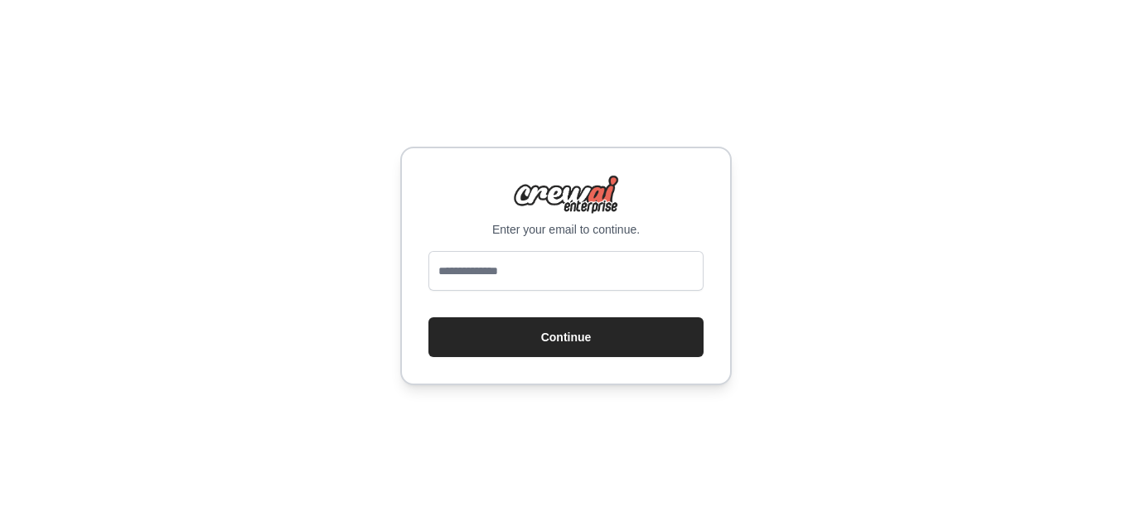
type input "**********"
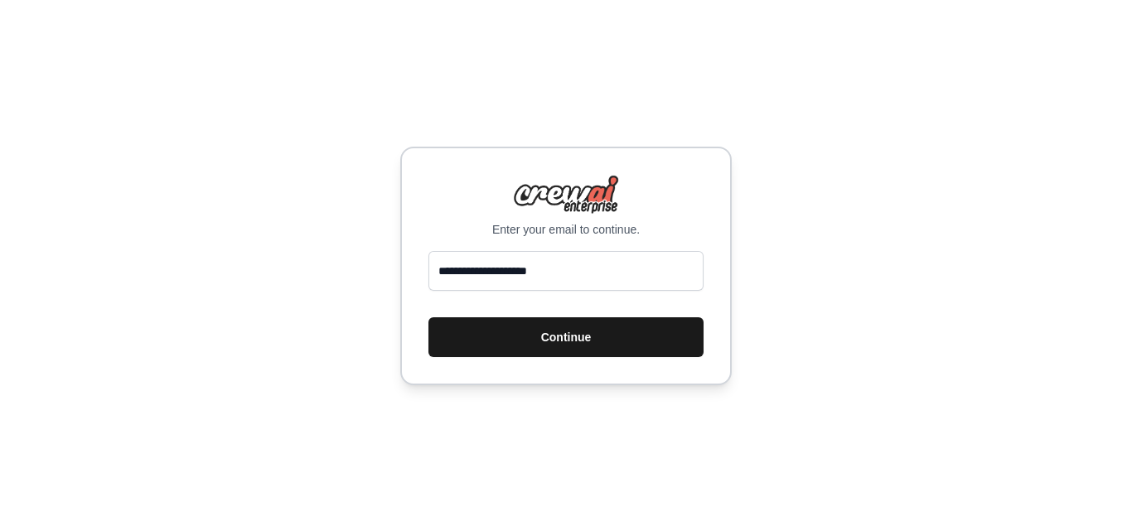
click at [582, 332] on button "Continue" at bounding box center [565, 337] width 275 height 40
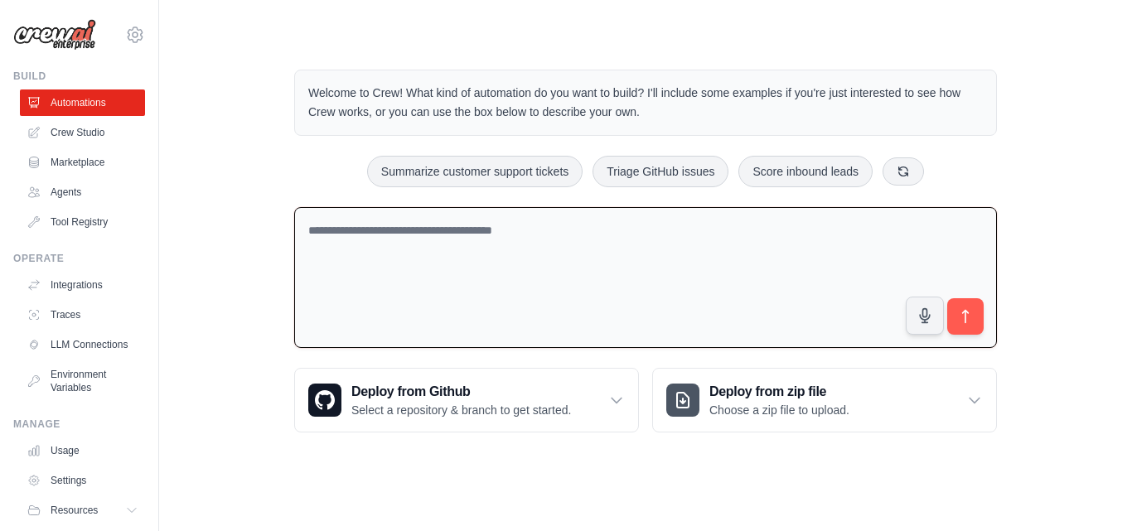
click at [430, 226] on textarea at bounding box center [645, 278] width 703 height 142
click at [522, 388] on h3 "Deploy from Github" at bounding box center [461, 392] width 220 height 20
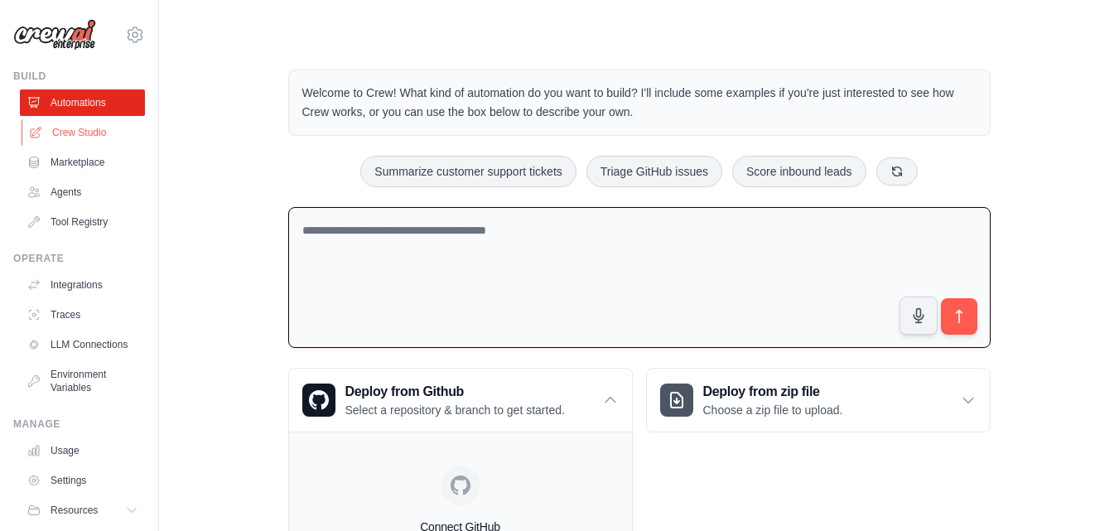
click at [75, 129] on link "Crew Studio" at bounding box center [84, 132] width 125 height 27
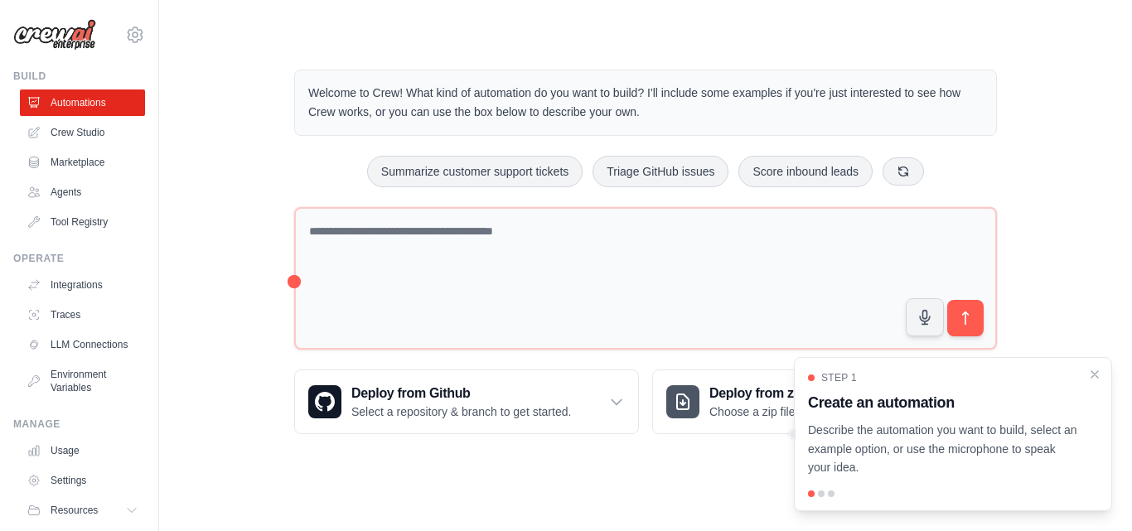
click at [1085, 370] on div "Step 1 Create an automation Describe the automation you want to build, select a…" at bounding box center [953, 434] width 318 height 154
click at [1092, 374] on icon "Close walkthrough" at bounding box center [1094, 373] width 15 height 15
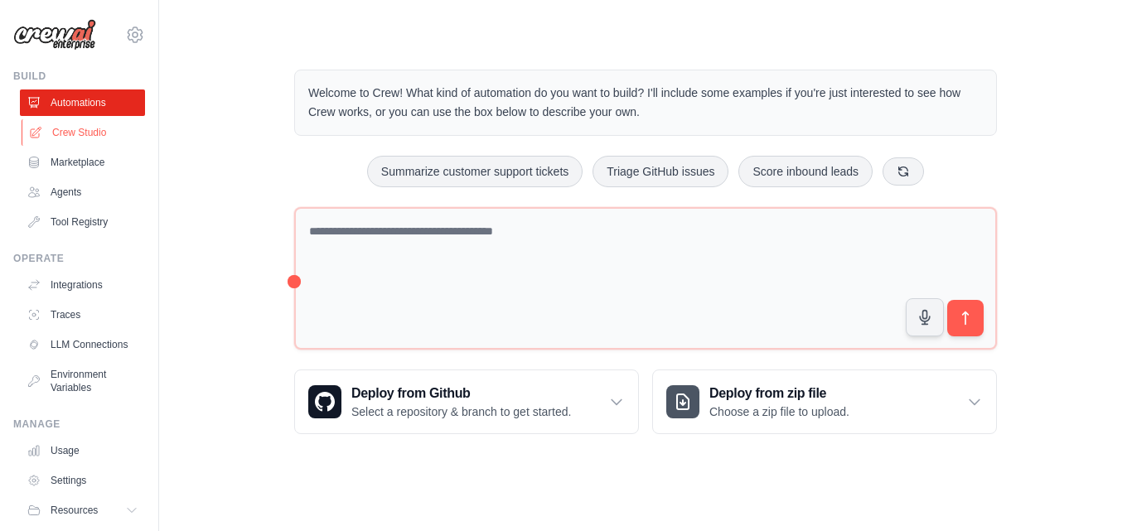
click at [70, 128] on link "Crew Studio" at bounding box center [84, 132] width 125 height 27
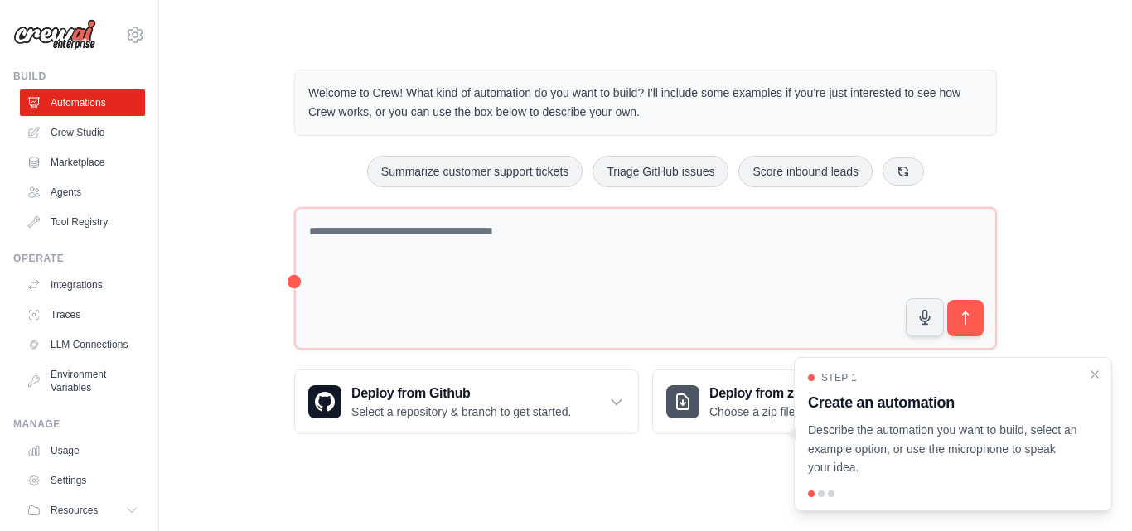
click at [1031, 449] on p "Describe the automation you want to build, select an example option, or use the…" at bounding box center [943, 449] width 270 height 56
click at [292, 287] on div "Welcome to Crew! What kind of automation do you want to build? I'll include som…" at bounding box center [645, 252] width 742 height 418
click at [292, 283] on div "Welcome to Crew! What kind of automation do you want to build? I'll include som…" at bounding box center [645, 252] width 742 height 418
click at [33, 134] on icon at bounding box center [36, 132] width 11 height 11
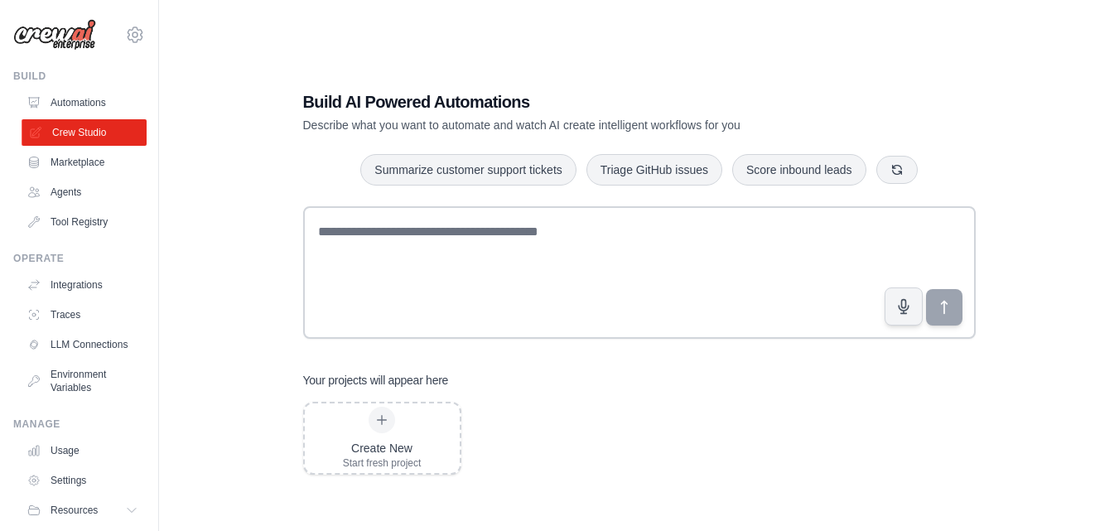
click at [70, 131] on link "Crew Studio" at bounding box center [84, 132] width 125 height 27
click at [393, 444] on div "Create New" at bounding box center [382, 448] width 79 height 17
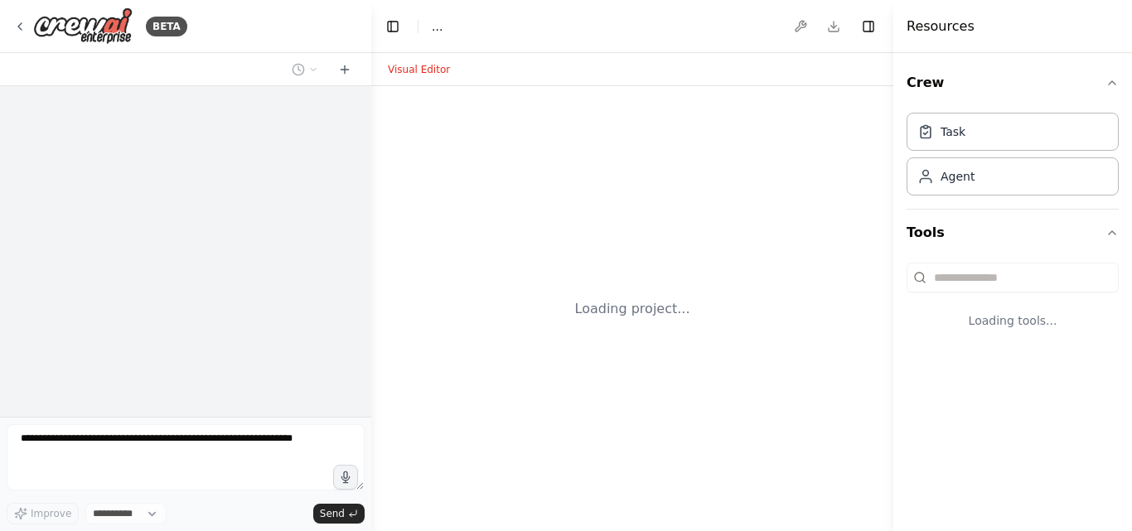
select select "****"
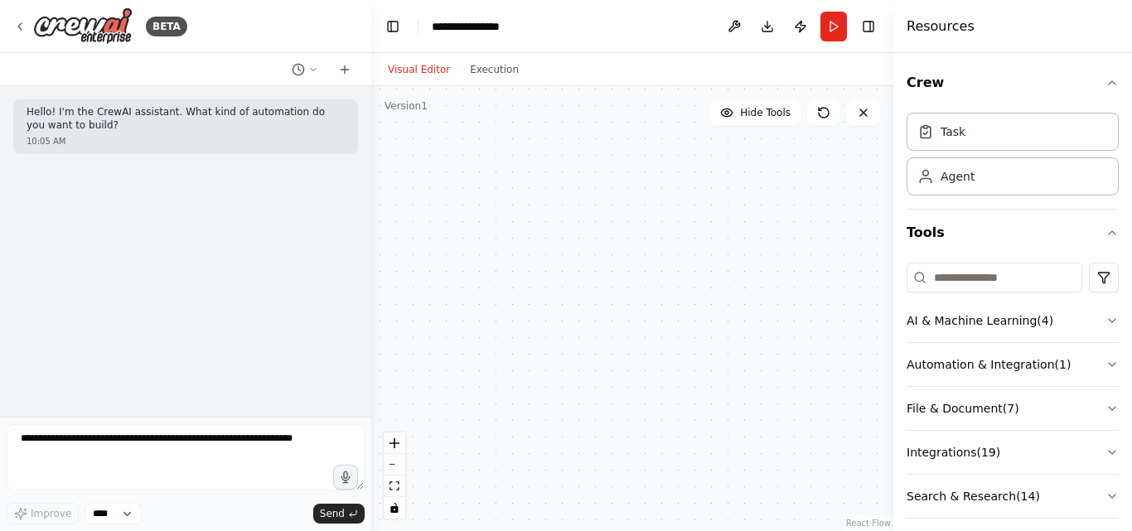
drag, startPoint x: 518, startPoint y: 204, endPoint x: 618, endPoint y: 276, distance: 123.5
click at [618, 295] on div at bounding box center [632, 308] width 522 height 445
drag, startPoint x: 605, startPoint y: 225, endPoint x: 625, endPoint y: 322, distance: 99.8
click at [625, 322] on div at bounding box center [632, 308] width 522 height 445
click at [762, 119] on button "Hide Tools" at bounding box center [755, 112] width 90 height 27
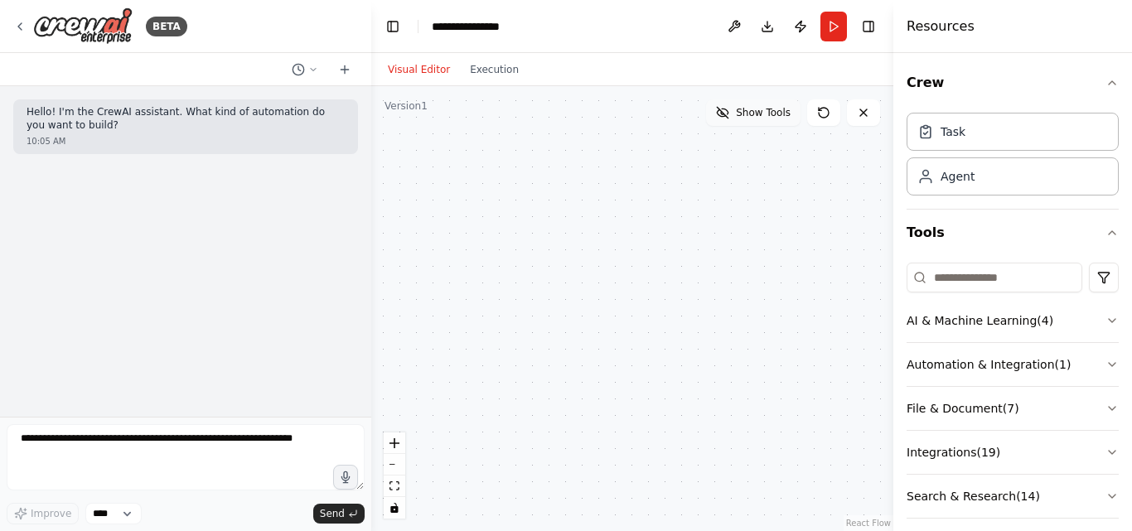
click at [762, 119] on button "Show Tools" at bounding box center [753, 112] width 94 height 27
click at [1056, 309] on button "AI & Machine Learning ( 4 )" at bounding box center [1012, 320] width 212 height 43
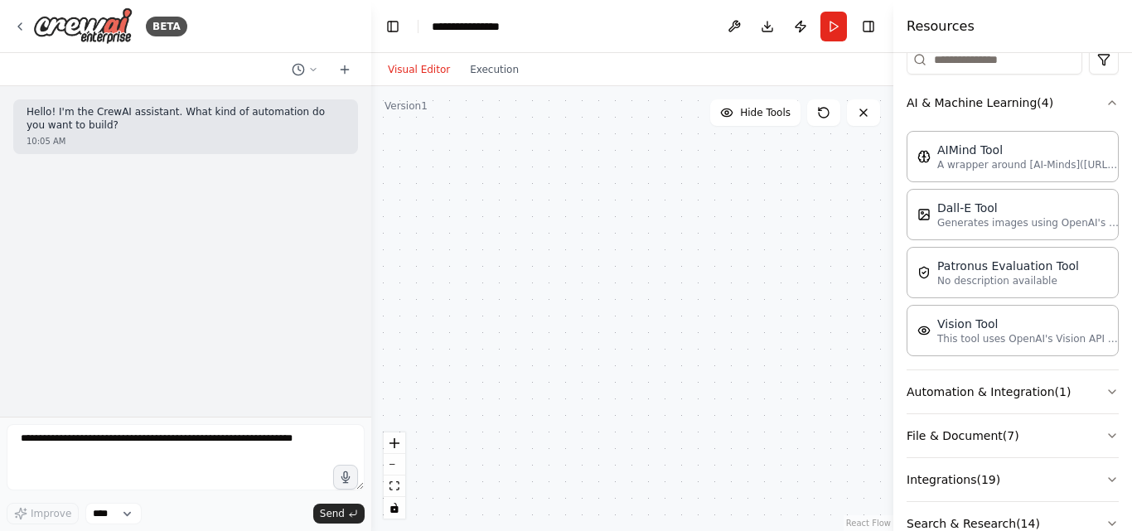
scroll to position [225, 0]
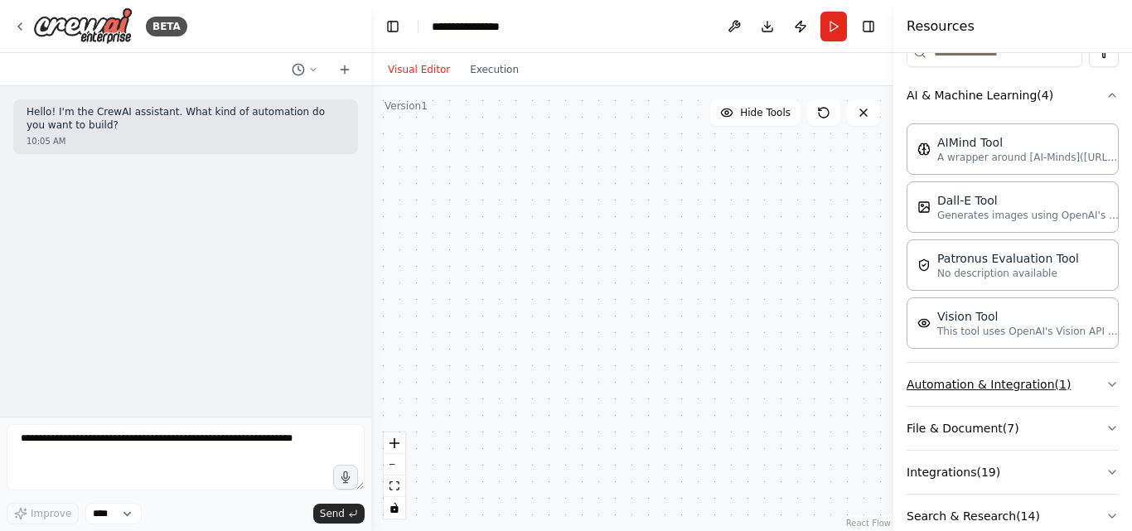
click at [1054, 383] on button "Automation & Integration ( 1 )" at bounding box center [1012, 384] width 212 height 43
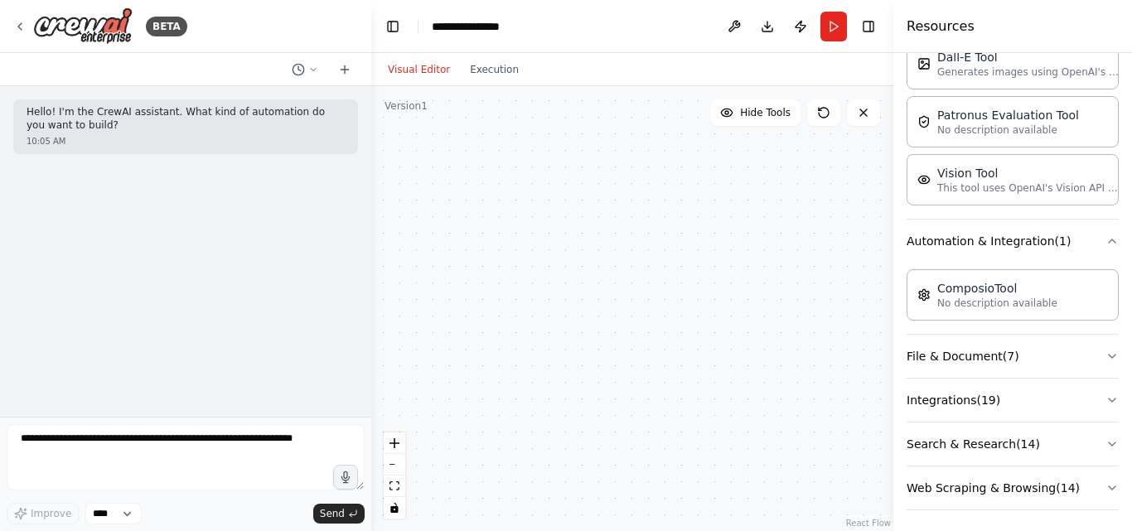
scroll to position [375, 0]
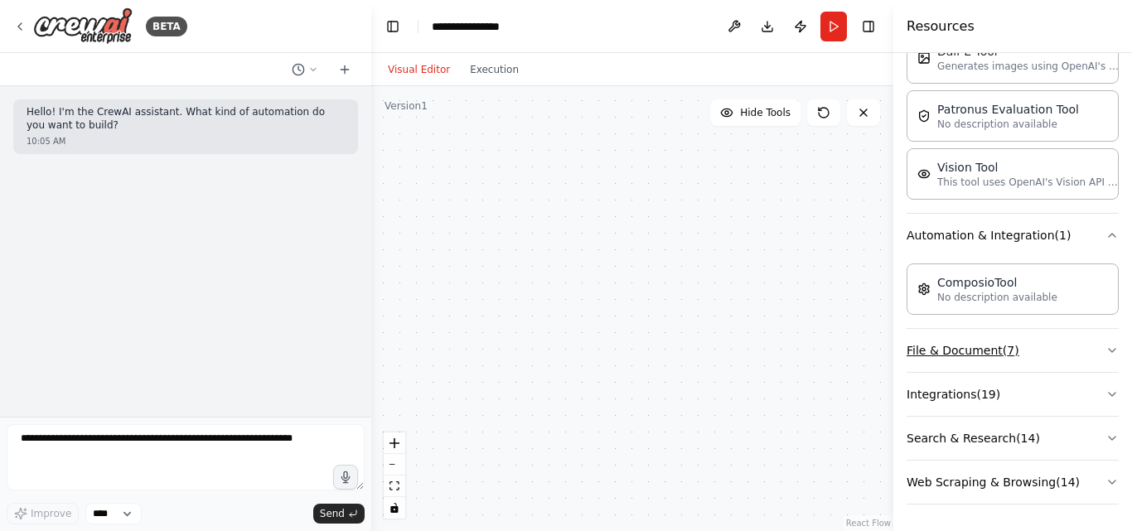
click at [1040, 339] on button "File & Document ( 7 )" at bounding box center [1012, 350] width 212 height 43
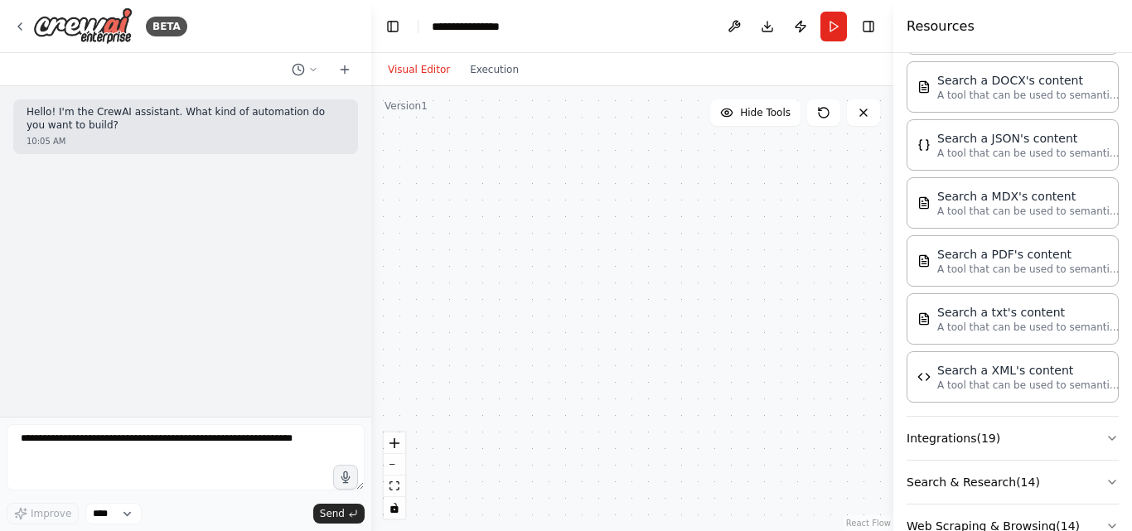
scroll to position [794, 0]
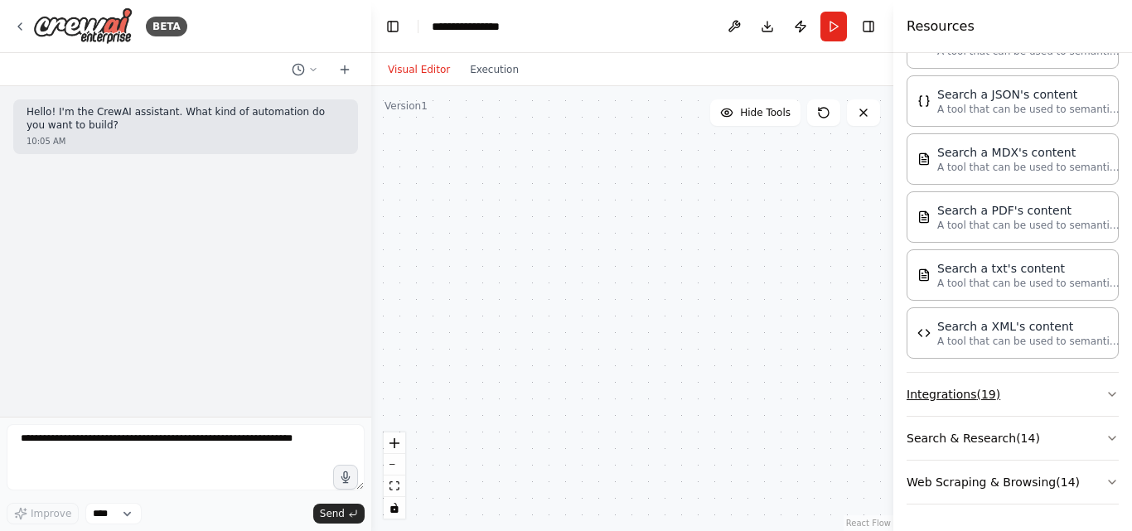
click at [1053, 383] on button "Integrations ( 19 )" at bounding box center [1012, 394] width 212 height 43
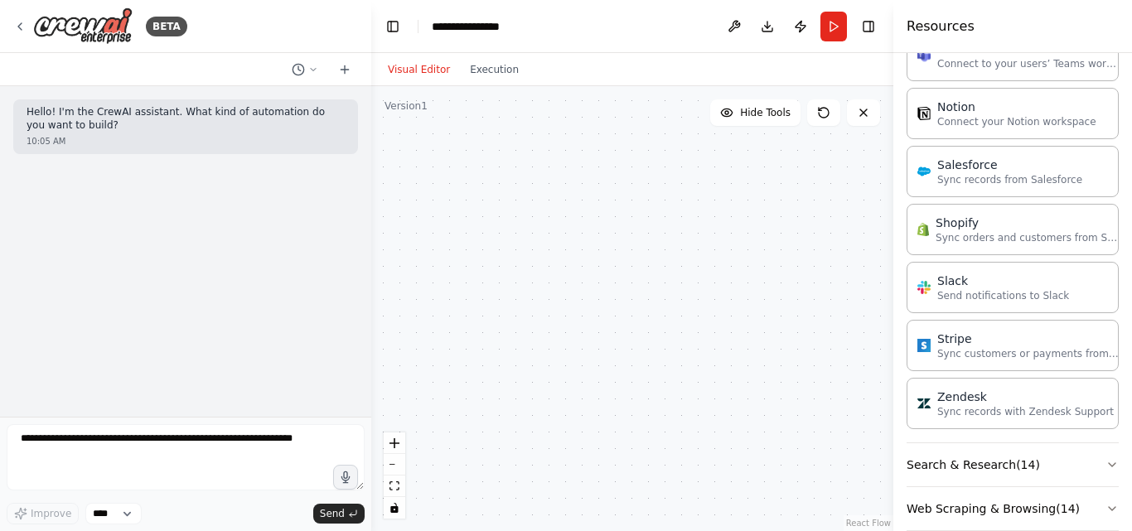
scroll to position [1909, 0]
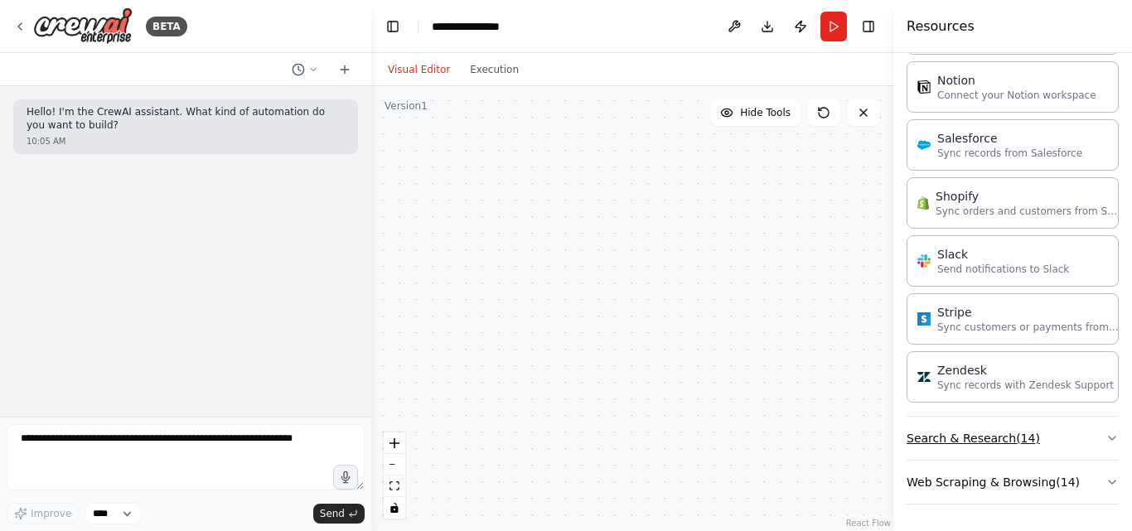
click at [1051, 439] on button "Search & Research ( 14 )" at bounding box center [1012, 438] width 212 height 43
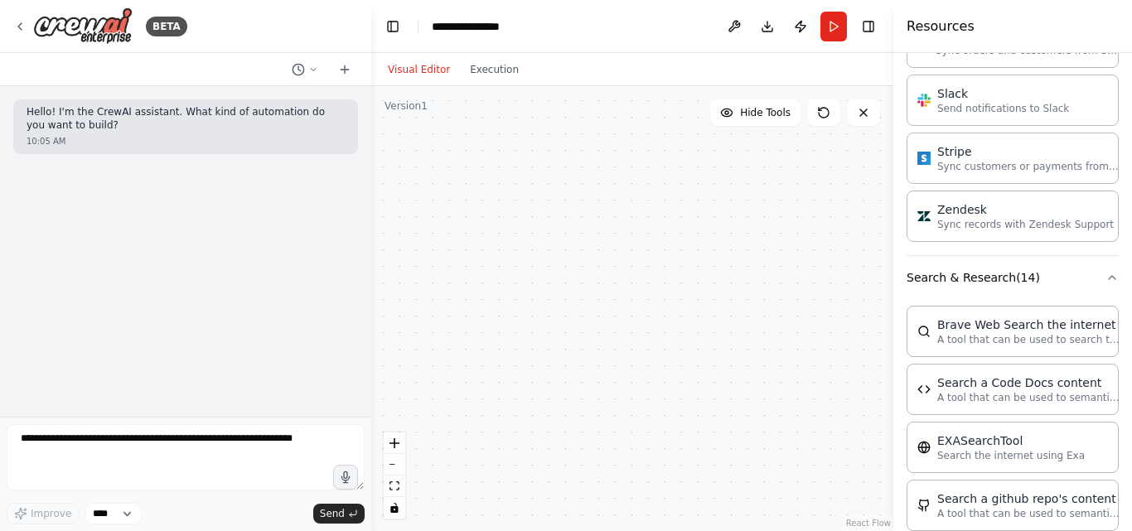
scroll to position [2058, 0]
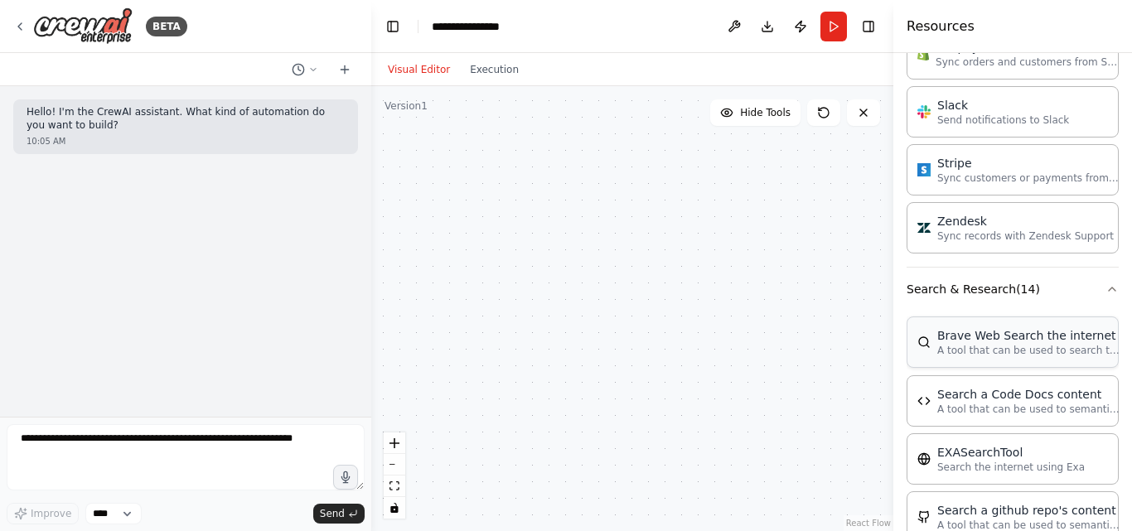
click at [1002, 346] on p "A tool that can be used to search the internet with a search_query." at bounding box center [1028, 350] width 182 height 13
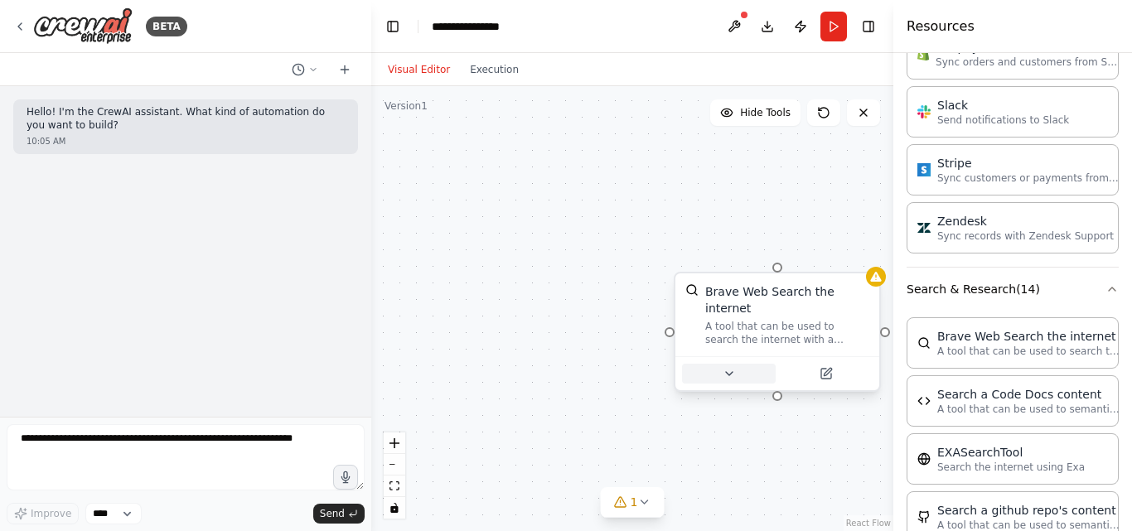
click at [747, 364] on button at bounding box center [729, 374] width 94 height 20
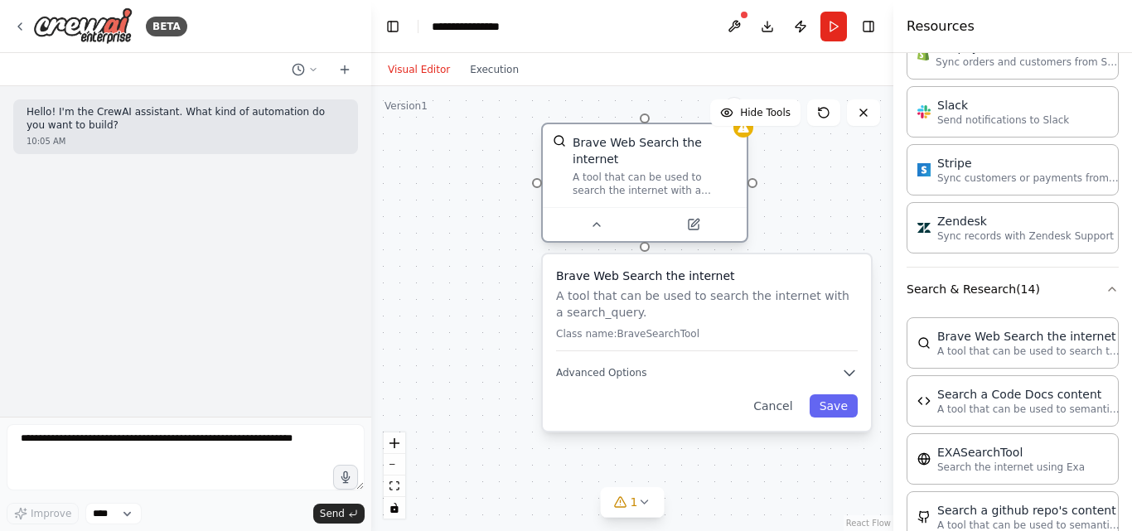
drag, startPoint x: 751, startPoint y: 326, endPoint x: 614, endPoint y: 176, distance: 203.5
click at [614, 176] on div "A tool that can be used to search the internet with a search_query." at bounding box center [655, 184] width 164 height 27
click at [599, 223] on icon at bounding box center [596, 224] width 7 height 3
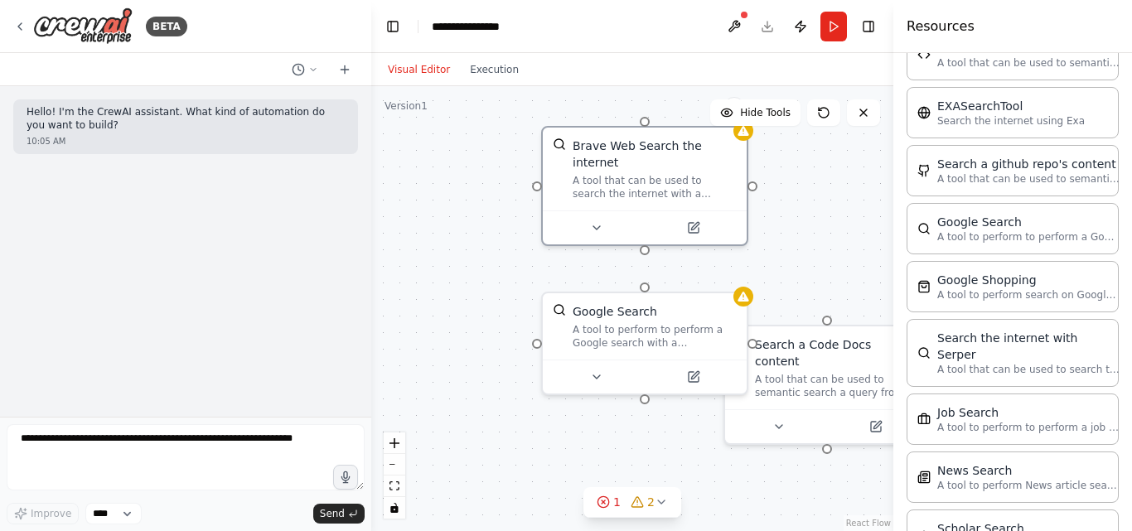
scroll to position [2751, 0]
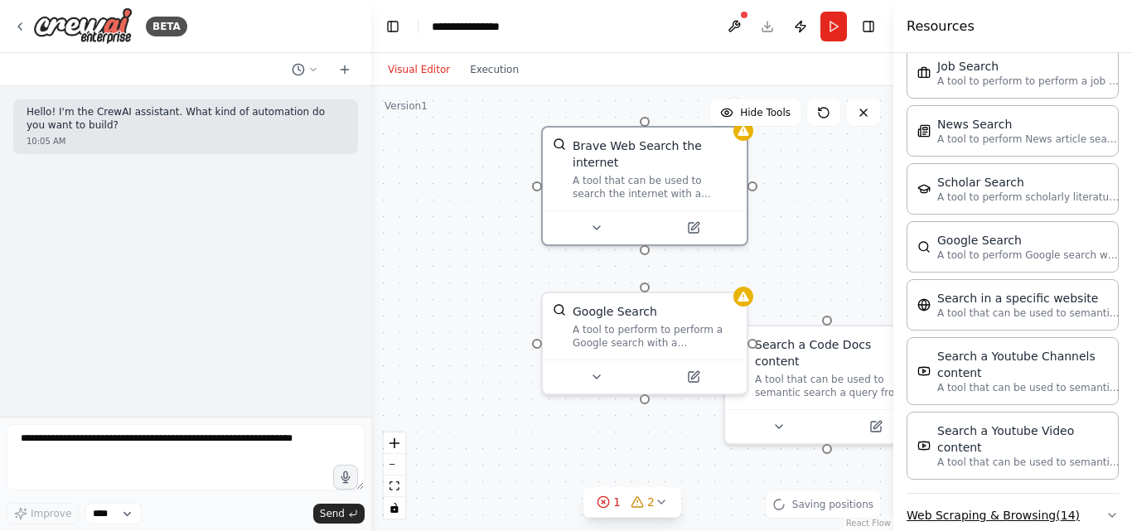
click at [1041, 494] on button "Web Scraping & Browsing ( 14 )" at bounding box center [1012, 515] width 212 height 43
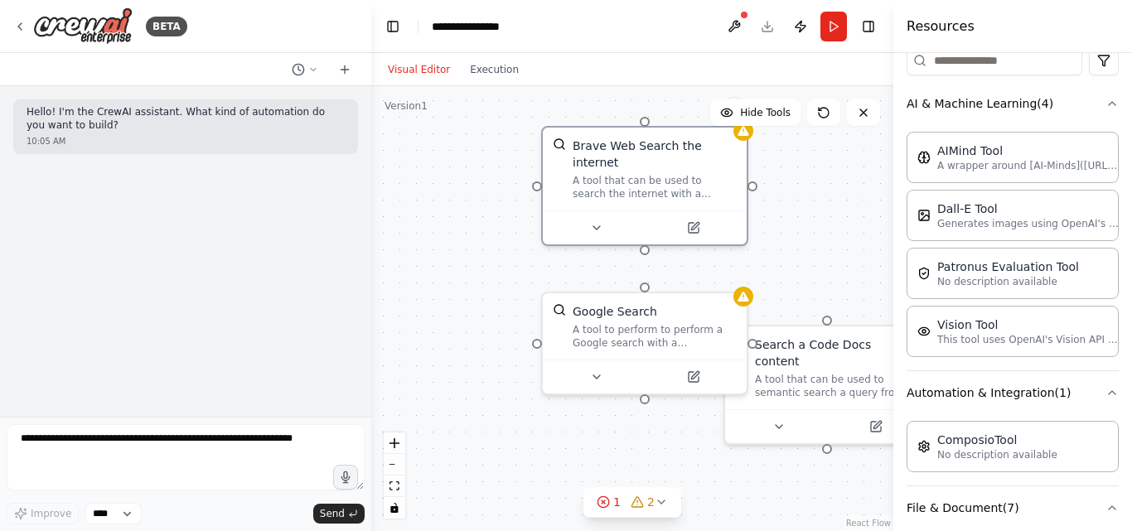
scroll to position [0, 0]
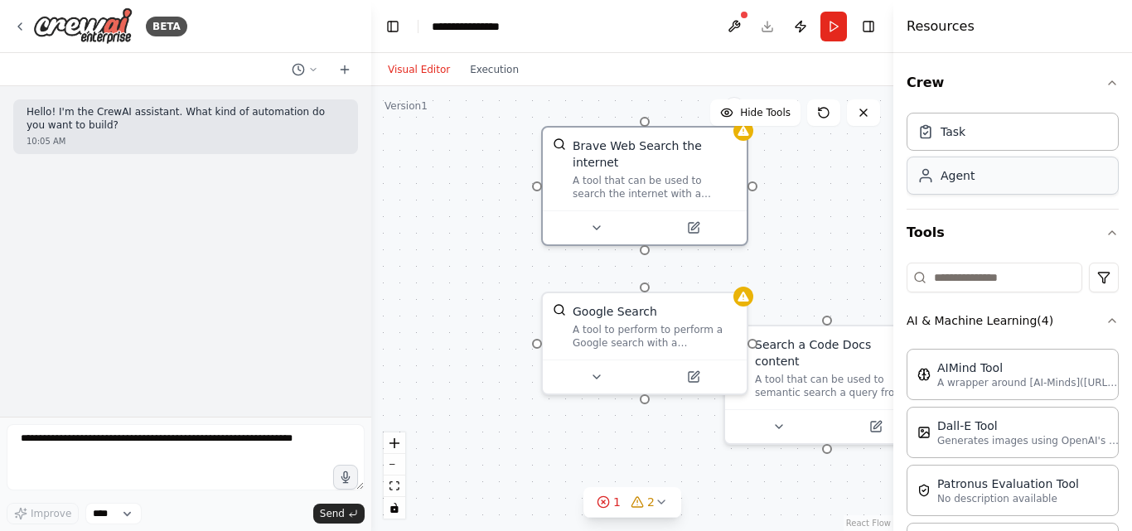
click at [986, 181] on div "Agent" at bounding box center [1012, 176] width 212 height 38
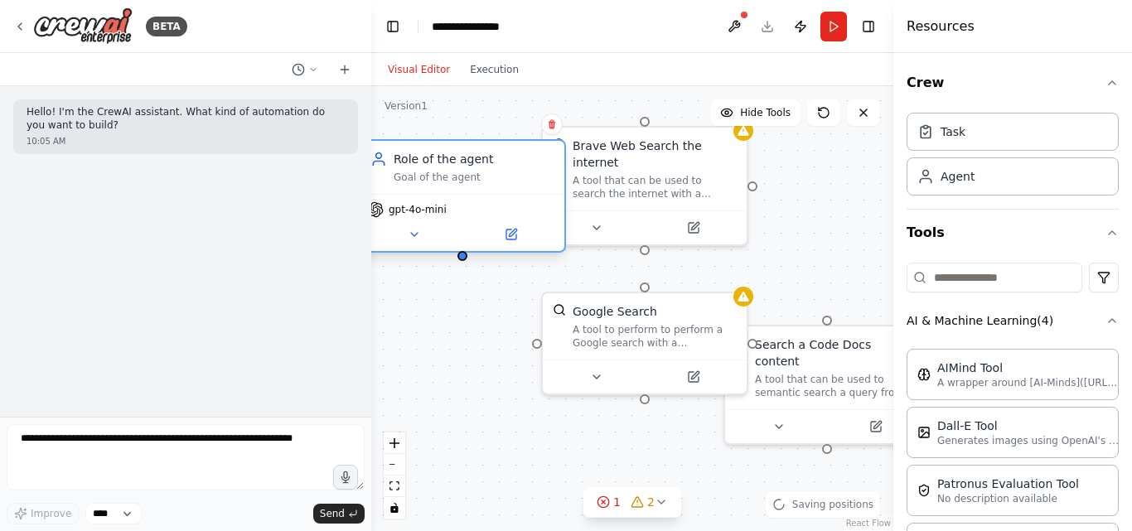
drag, startPoint x: 589, startPoint y: 274, endPoint x: 455, endPoint y: 182, distance: 162.7
click at [455, 182] on div "Goal of the agent" at bounding box center [474, 177] width 161 height 13
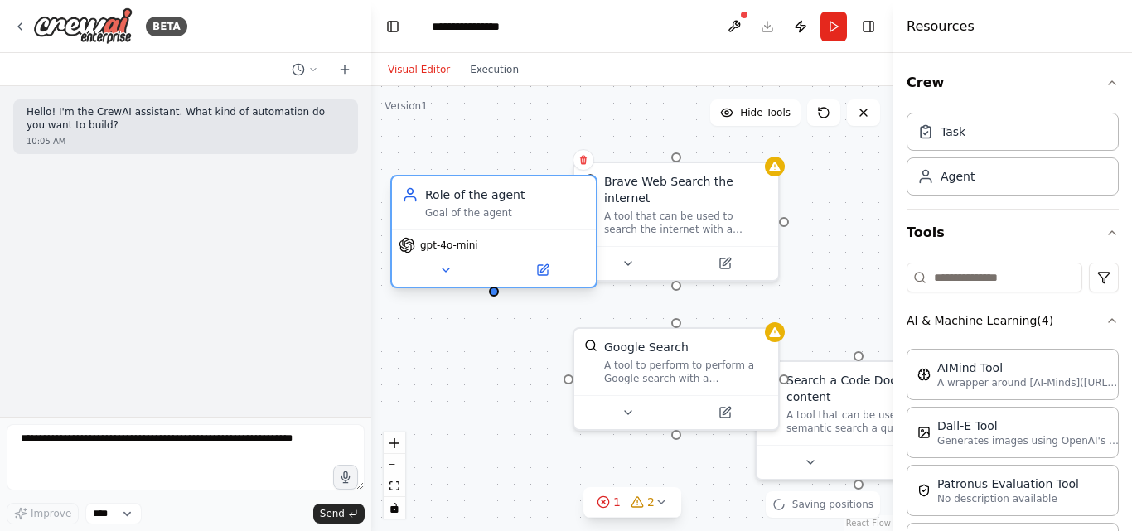
drag, startPoint x: 463, startPoint y: 263, endPoint x: 495, endPoint y: 295, distance: 44.5
click at [495, 295] on div "Brave Web Search the internet A tool that can be used to search the internet wi…" at bounding box center [632, 308] width 522 height 445
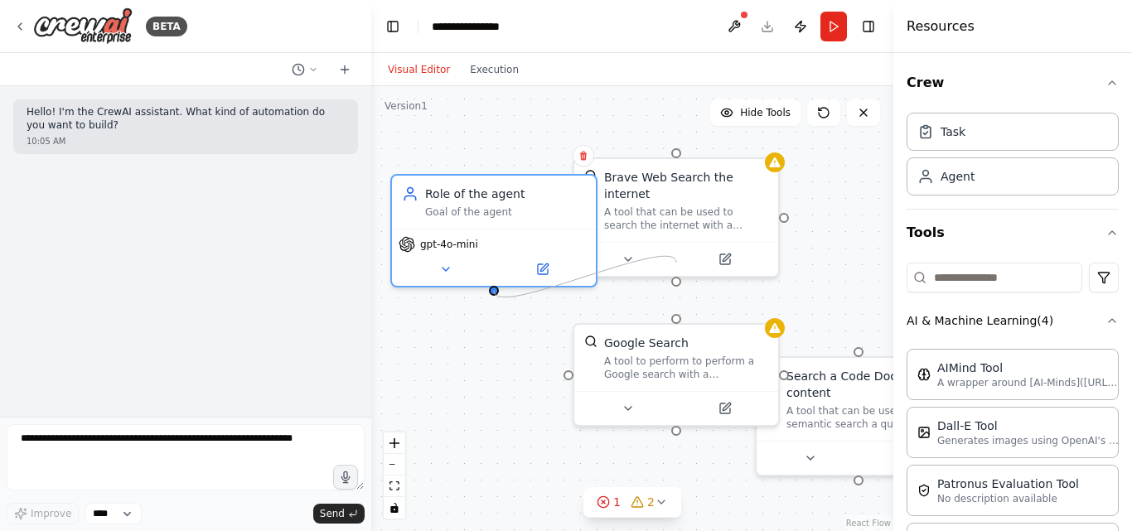
drag, startPoint x: 492, startPoint y: 288, endPoint x: 675, endPoint y: 268, distance: 184.1
click at [675, 307] on div "Brave Web Search the internet A tool that can be used to search the internet wi…" at bounding box center [784, 529] width 522 height 445
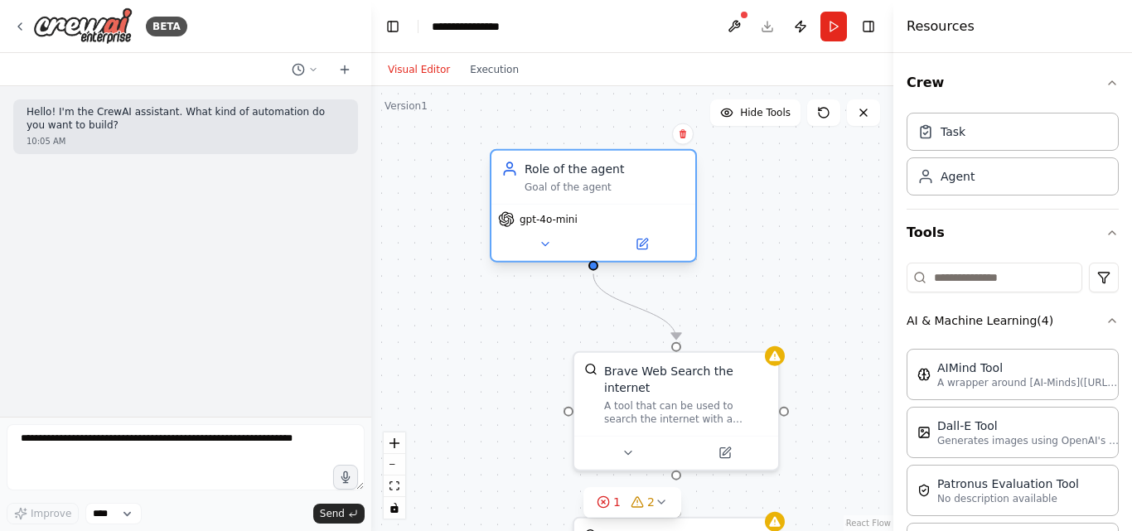
drag, startPoint x: 513, startPoint y: 248, endPoint x: 607, endPoint y: 223, distance: 97.7
click at [607, 223] on div "gpt-4o-mini" at bounding box center [593, 219] width 191 height 17
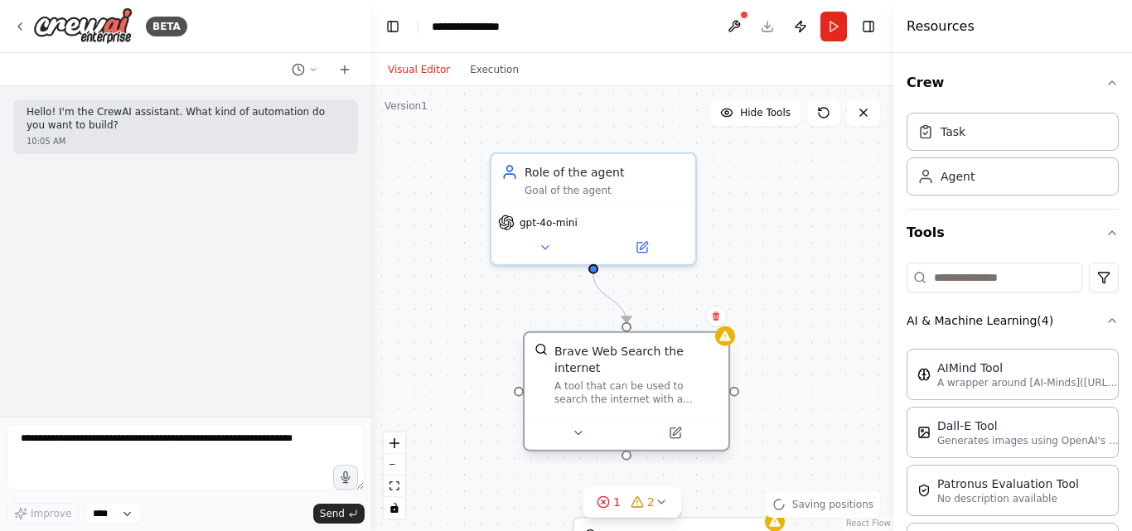
drag, startPoint x: 681, startPoint y: 419, endPoint x: 626, endPoint y: 407, distance: 56.9
click at [626, 416] on div at bounding box center [626, 433] width 204 height 34
click at [663, 498] on icon at bounding box center [661, 501] width 13 height 13
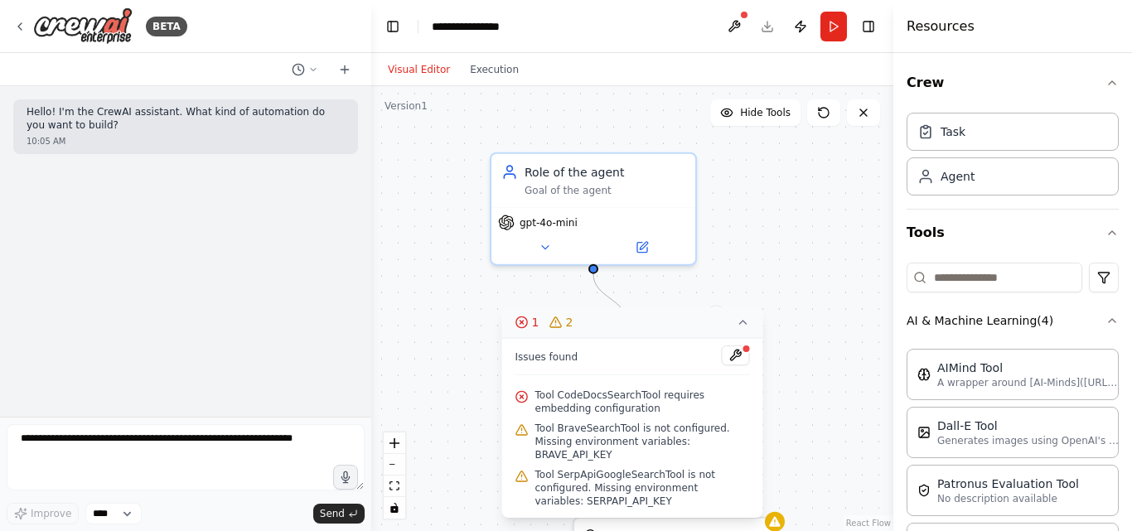
click at [447, 307] on div ".deletable-edge-delete-btn { width: 20px; height: 20px; border: 0px solid #ffff…" at bounding box center [632, 308] width 522 height 445
click at [739, 365] on button at bounding box center [736, 356] width 28 height 20
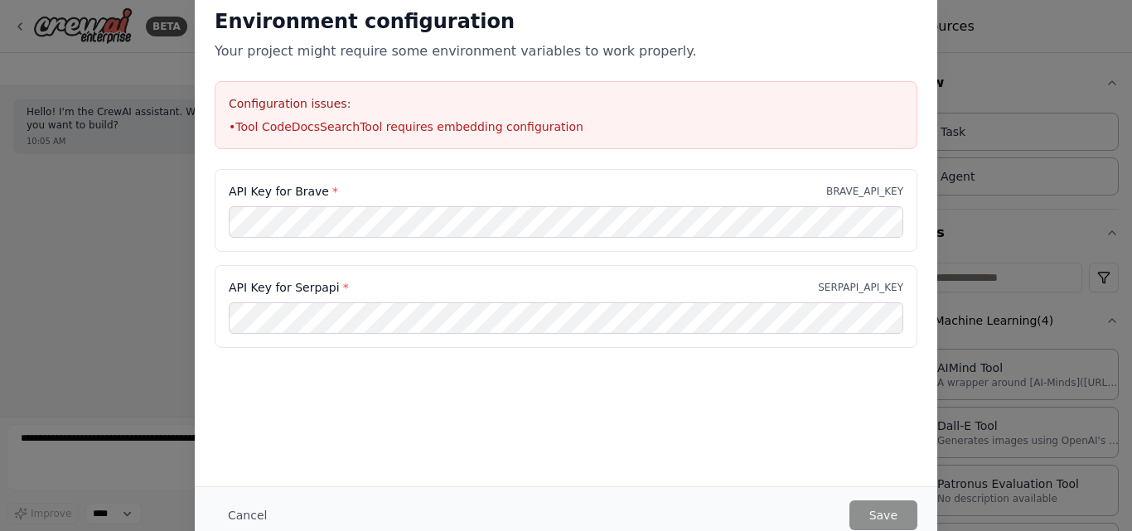
click at [749, 346] on div "API Key for Serpapi * SERPAPI_API_KEY" at bounding box center [566, 306] width 703 height 83
click at [259, 513] on button "Cancel" at bounding box center [247, 515] width 65 height 30
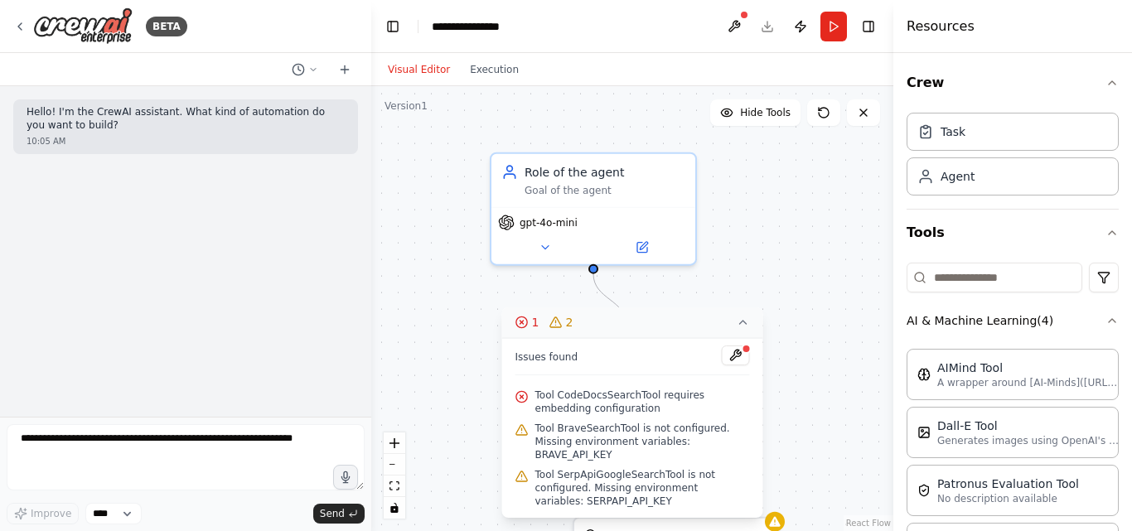
click at [743, 329] on icon at bounding box center [743, 322] width 13 height 13
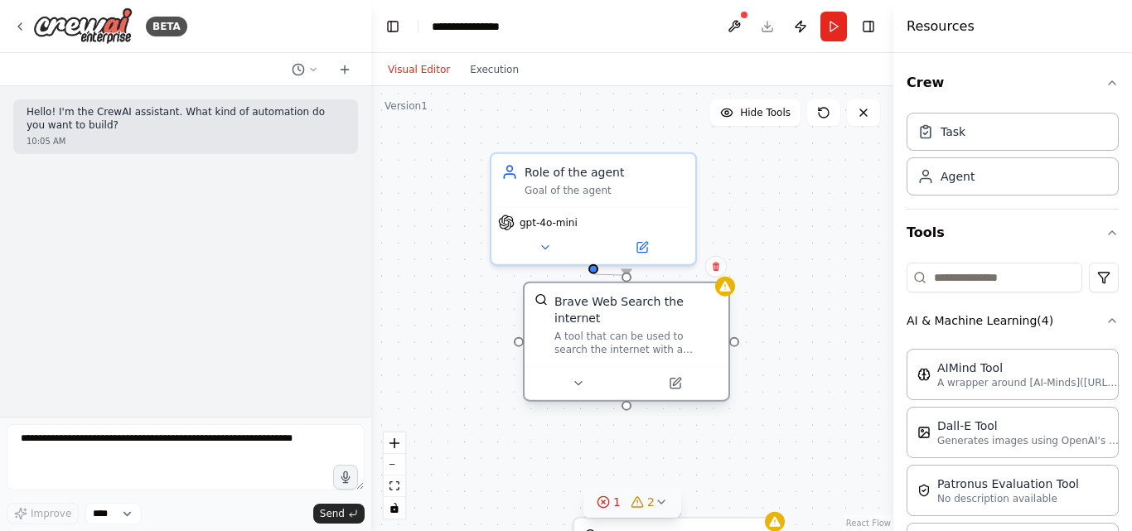
drag, startPoint x: 638, startPoint y: 386, endPoint x: 631, endPoint y: 343, distance: 43.6
click at [631, 343] on div "A tool that can be used to search the internet with a search_query." at bounding box center [636, 343] width 164 height 27
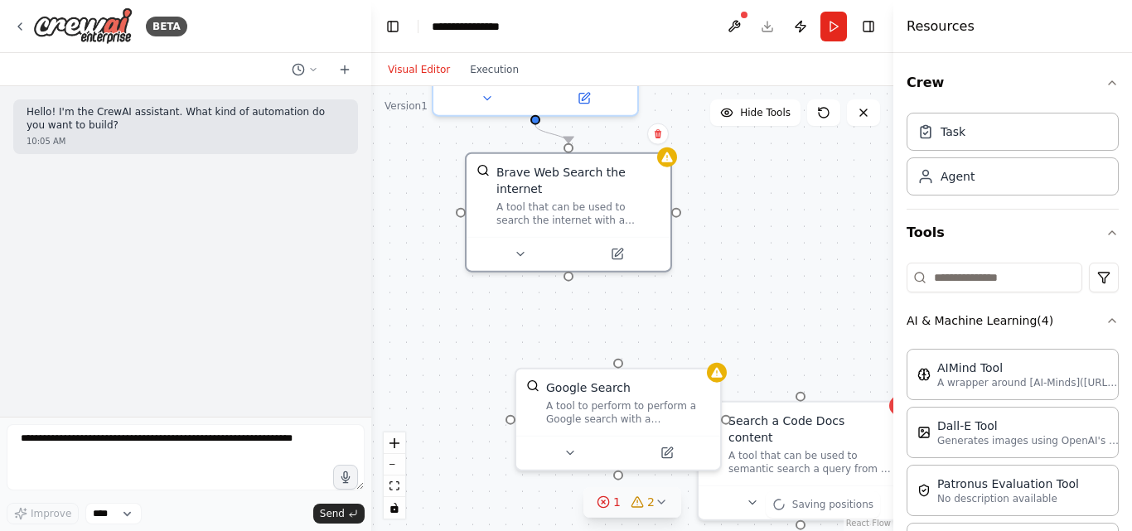
drag, startPoint x: 569, startPoint y: 451, endPoint x: 511, endPoint y: 302, distance: 160.0
click at [511, 302] on div ".deletable-edge-delete-btn { width: 20px; height: 20px; border: 0px solid #ffff…" at bounding box center [632, 308] width 522 height 445
drag, startPoint x: 568, startPoint y: 261, endPoint x: 628, endPoint y: 363, distance: 118.1
click at [628, 363] on div ".deletable-edge-delete-btn { width: 20px; height: 20px; border: 0px solid #ffff…" at bounding box center [632, 308] width 522 height 445
drag, startPoint x: 568, startPoint y: 259, endPoint x: 582, endPoint y: 300, distance: 43.0
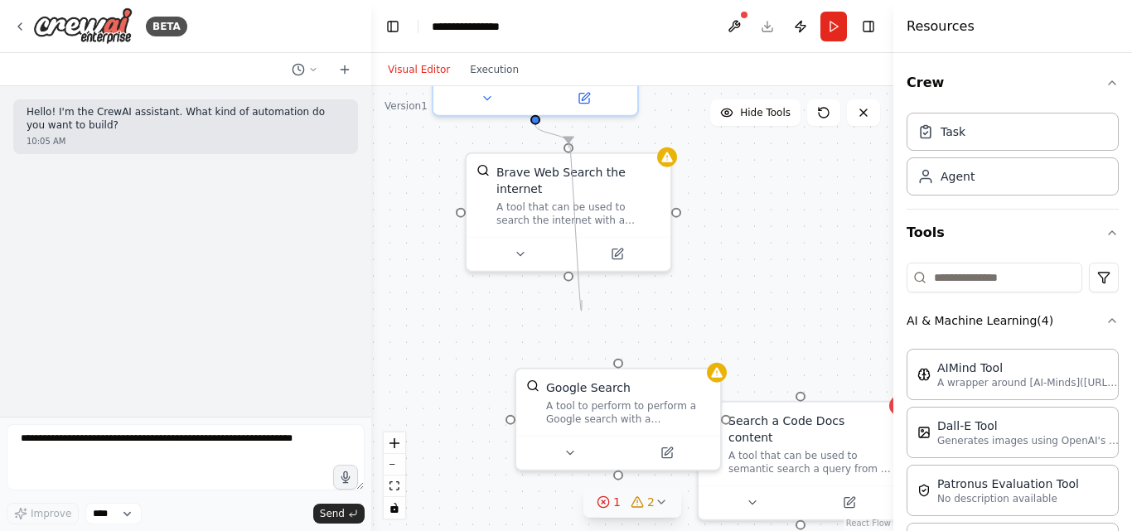
click at [582, 300] on div ".deletable-edge-delete-btn { width: 20px; height: 20px; border: 0px solid #ffff…" at bounding box center [632, 308] width 522 height 445
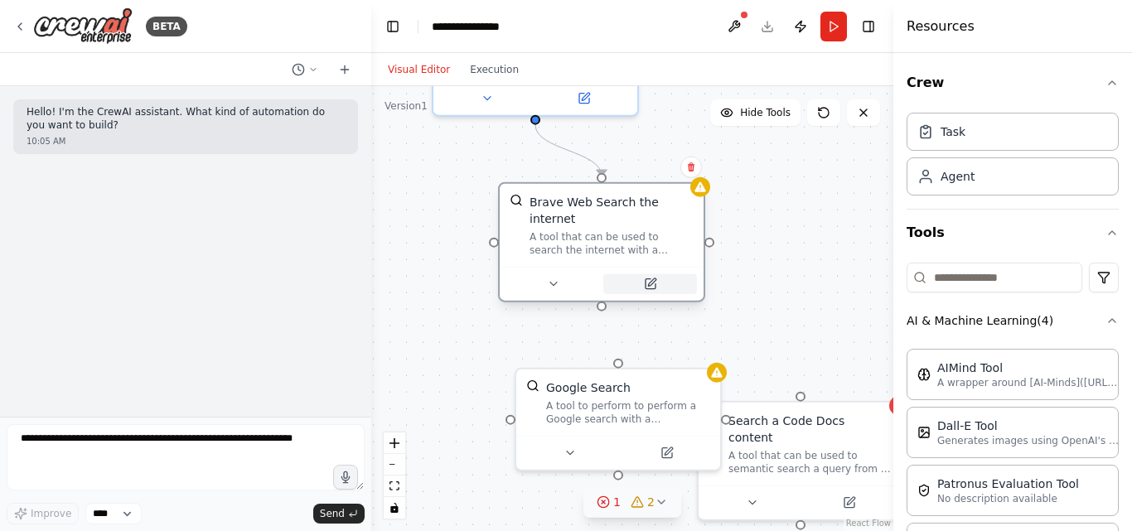
drag, startPoint x: 585, startPoint y: 227, endPoint x: 616, endPoint y: 264, distance: 48.3
click at [616, 274] on button at bounding box center [650, 284] width 94 height 20
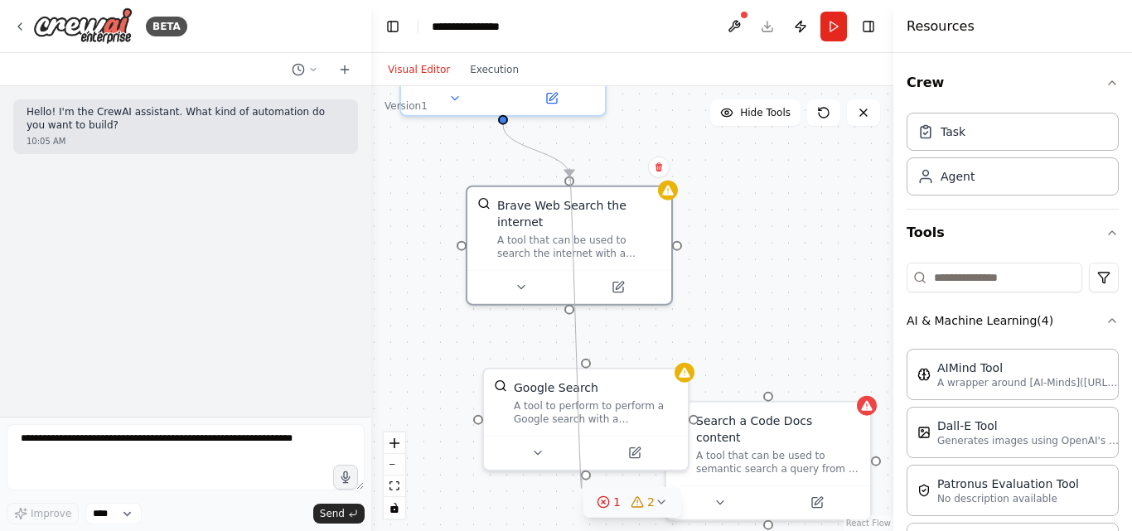
drag, startPoint x: 602, startPoint y: 291, endPoint x: 582, endPoint y: 476, distance: 185.8
click at [582, 476] on div ".deletable-edge-delete-btn { width: 20px; height: 20px; border: 0px solid #ffff…" at bounding box center [632, 308] width 522 height 445
click at [17, 27] on icon at bounding box center [19, 26] width 13 height 13
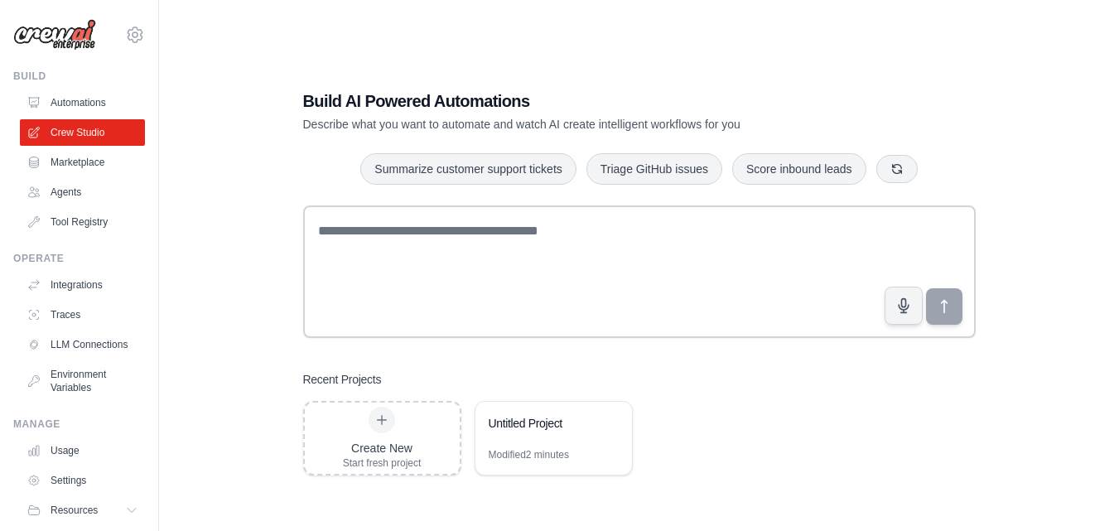
click at [56, 195] on link "Agents" at bounding box center [82, 192] width 125 height 27
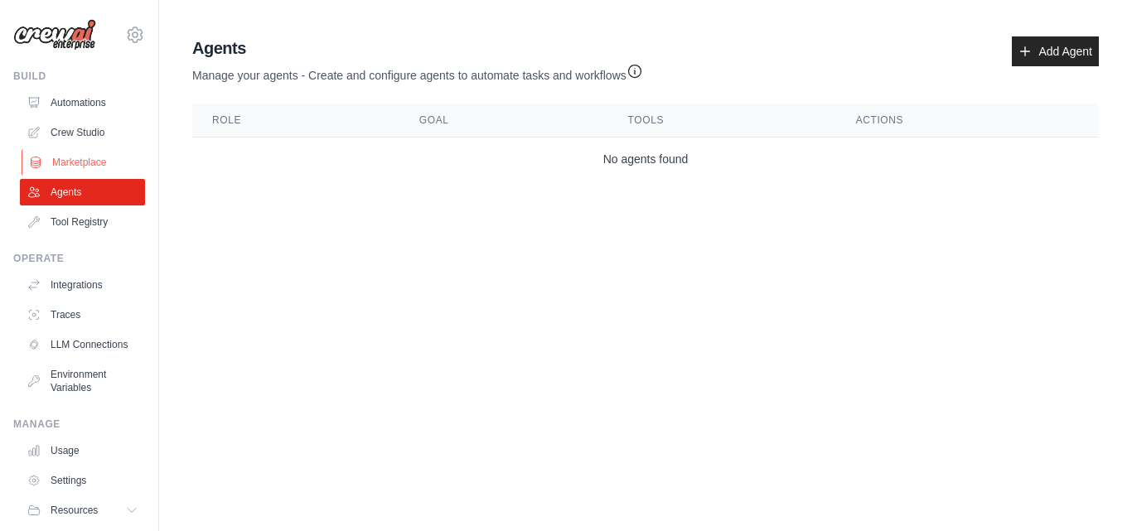
click at [71, 169] on link "Marketplace" at bounding box center [84, 162] width 125 height 27
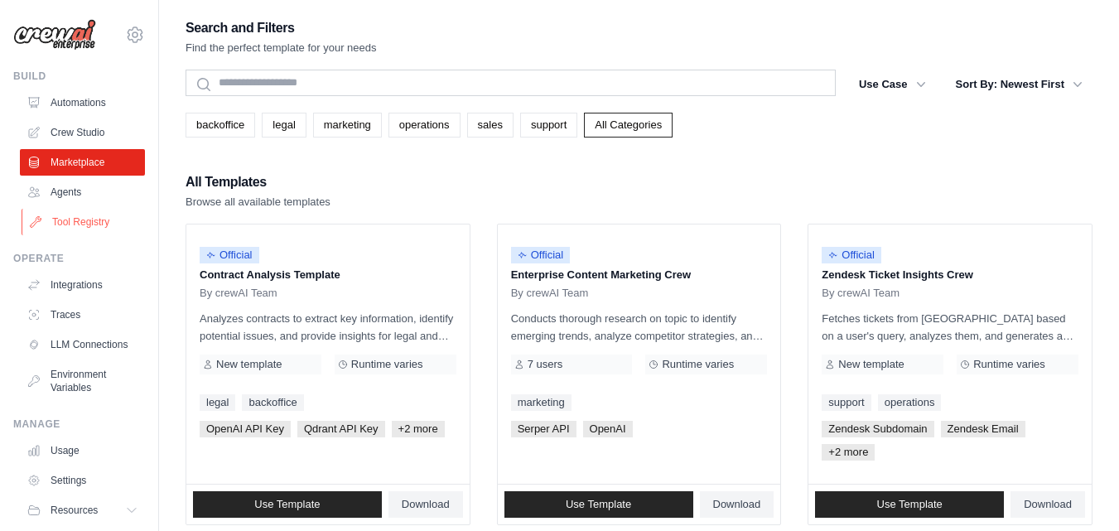
click at [108, 226] on link "Tool Registry" at bounding box center [84, 222] width 125 height 27
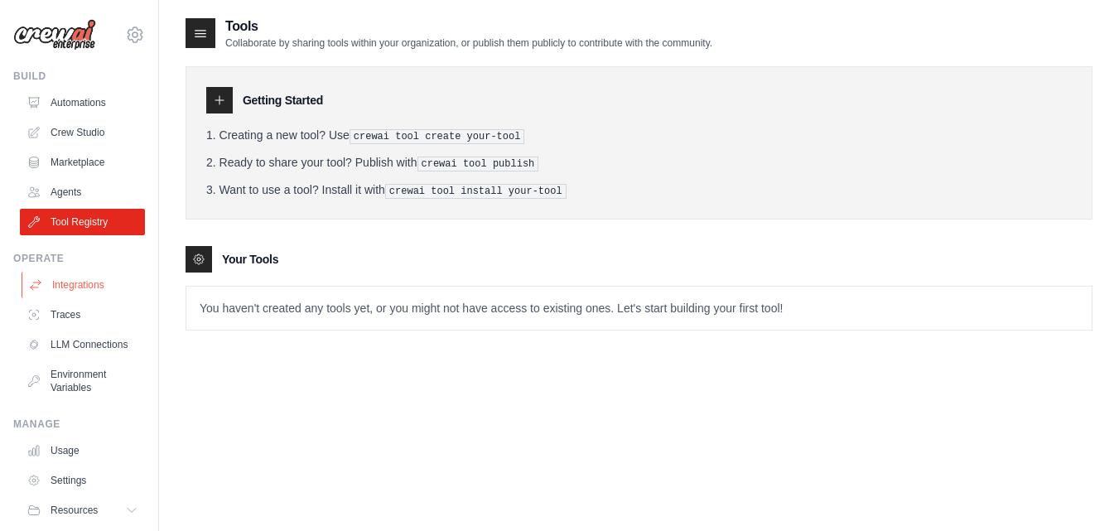
click at [104, 286] on link "Integrations" at bounding box center [84, 285] width 125 height 27
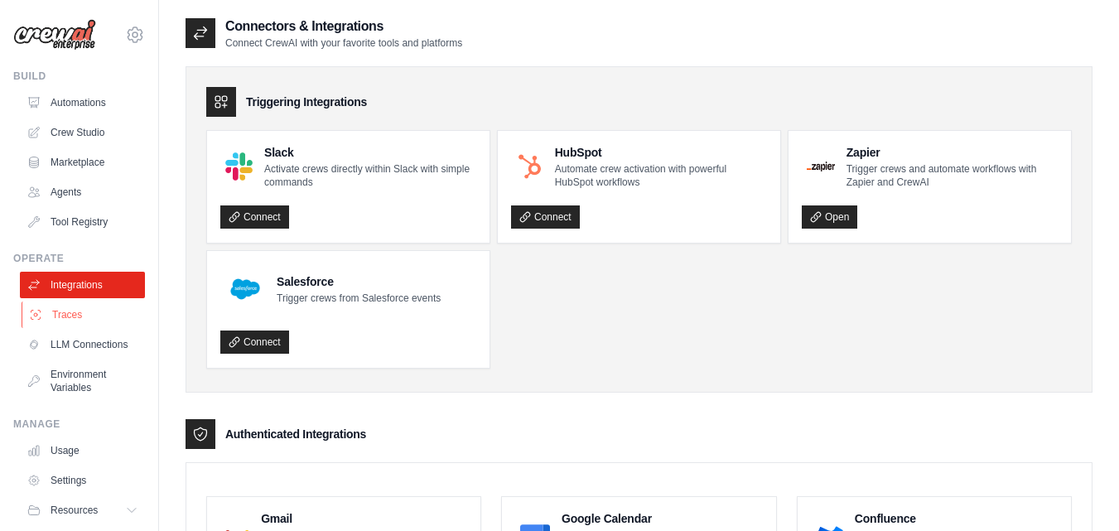
click at [97, 311] on link "Traces" at bounding box center [84, 315] width 125 height 27
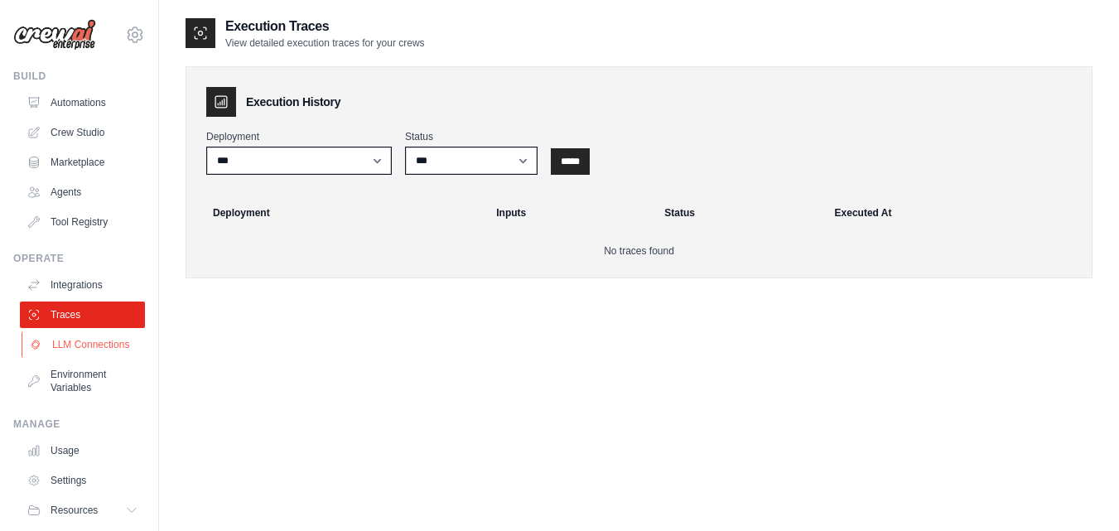
click at [97, 352] on link "LLM Connections" at bounding box center [84, 344] width 125 height 27
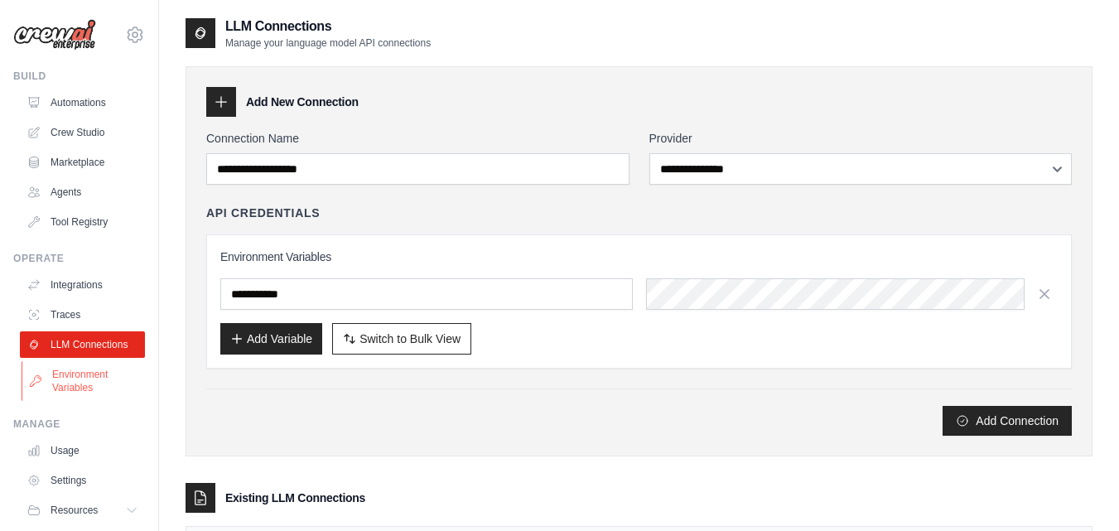
click at [95, 398] on link "Environment Variables" at bounding box center [84, 381] width 125 height 40
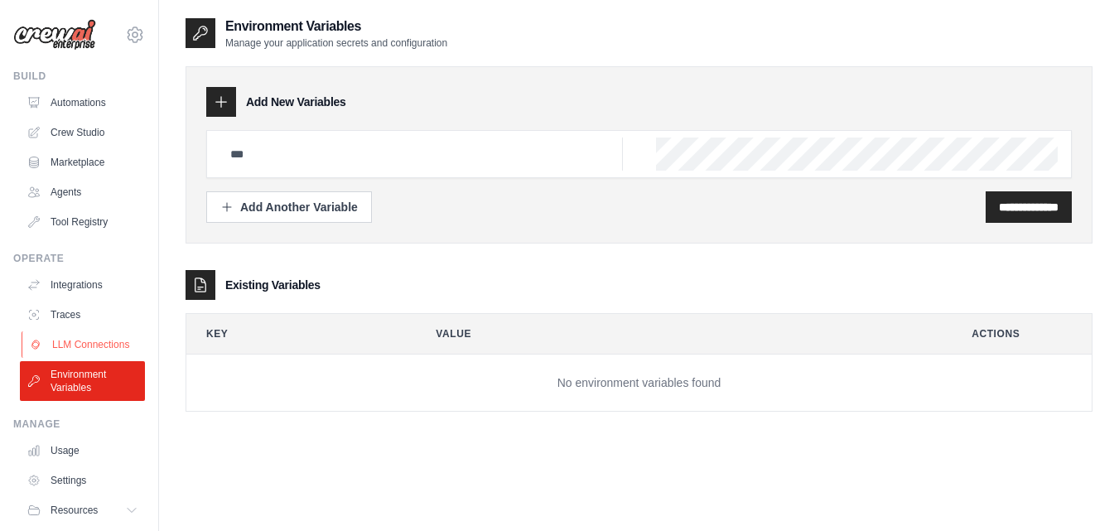
click at [95, 346] on link "LLM Connections" at bounding box center [84, 344] width 125 height 27
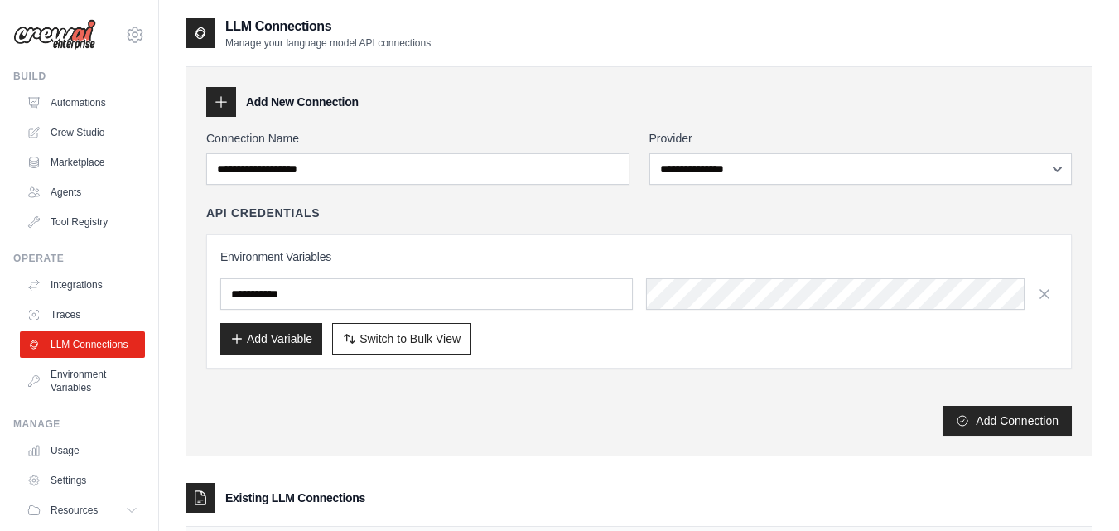
scroll to position [64, 0]
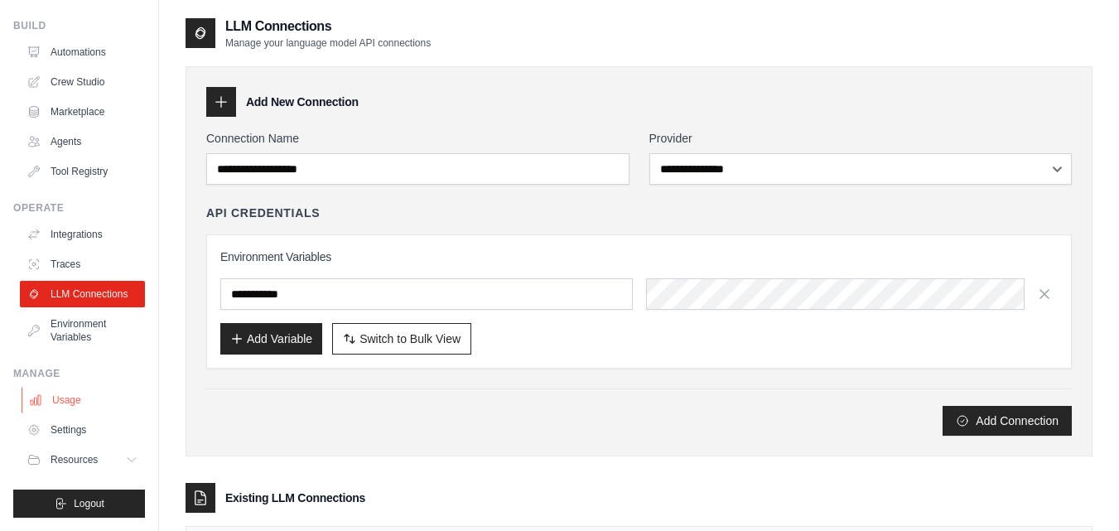
click at [103, 389] on link "Usage" at bounding box center [84, 400] width 125 height 27
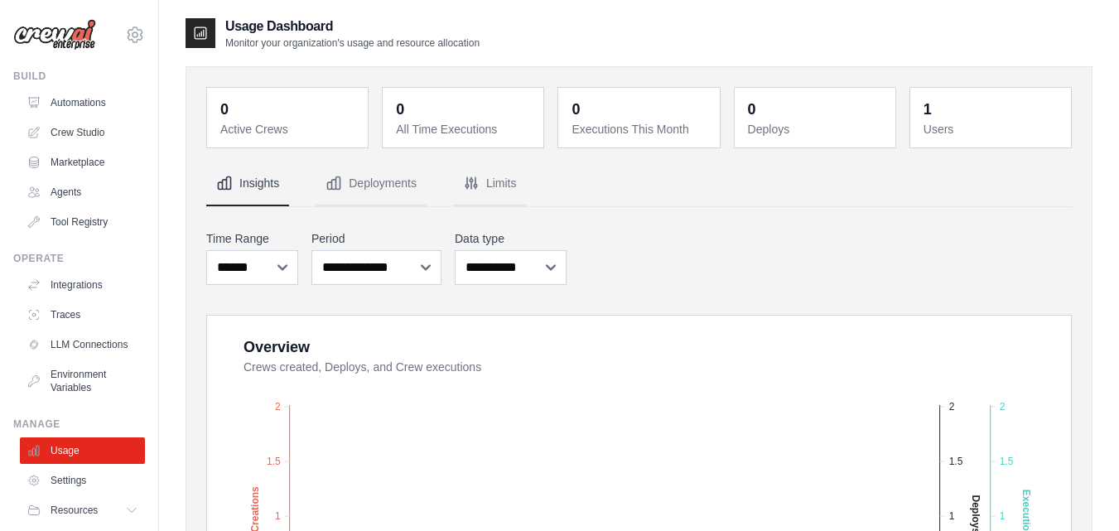
scroll to position [64, 0]
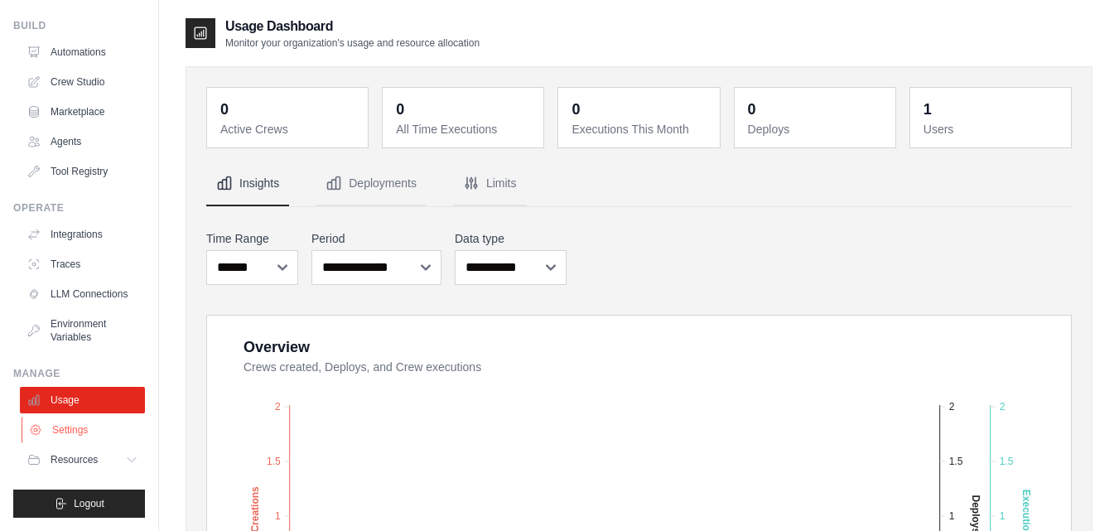
click at [100, 432] on link "Settings" at bounding box center [84, 430] width 125 height 27
